Goal: Information Seeking & Learning: Learn about a topic

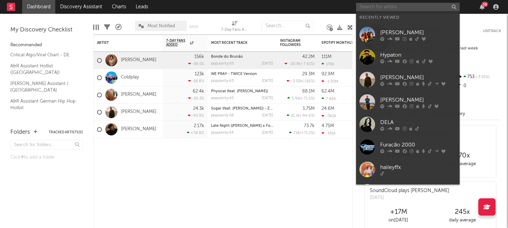
click at [388, 9] on input "text" at bounding box center [408, 7] width 104 height 9
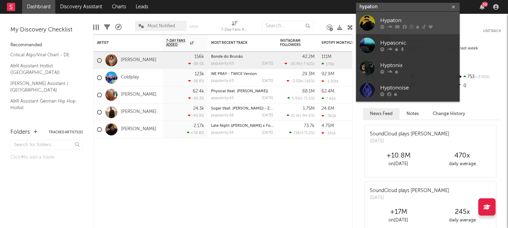
type input "hypaton"
click at [401, 23] on div "Hypaton" at bounding box center [418, 21] width 76 height 8
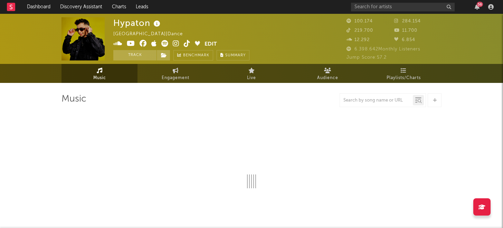
select select "6m"
